Goal: Transaction & Acquisition: Purchase product/service

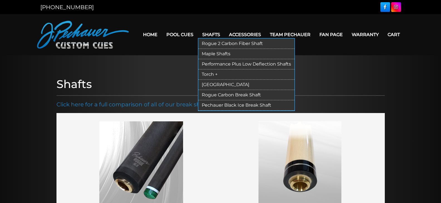
click at [212, 36] on link "Shafts" at bounding box center [211, 35] width 27 height 14
click at [214, 74] on link "Torch +" at bounding box center [246, 75] width 96 height 10
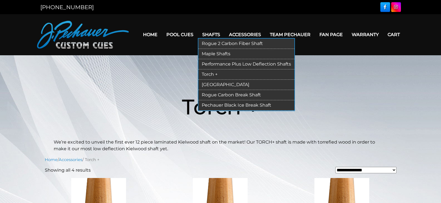
click at [212, 72] on link "Torch +" at bounding box center [246, 75] width 96 height 10
click at [211, 83] on link "[GEOGRAPHIC_DATA]" at bounding box center [246, 85] width 96 height 10
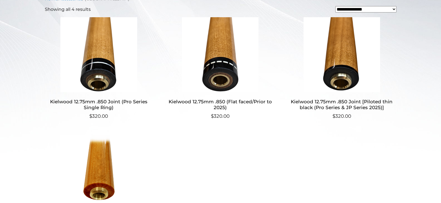
scroll to position [167, 0]
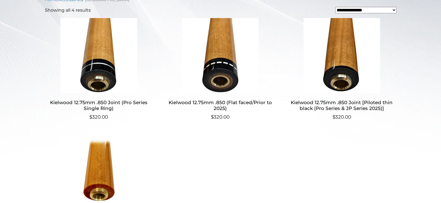
click at [108, 77] on img at bounding box center [99, 55] width 108 height 75
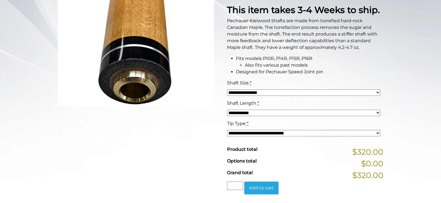
scroll to position [139, 0]
